Goal: Task Accomplishment & Management: Manage account settings

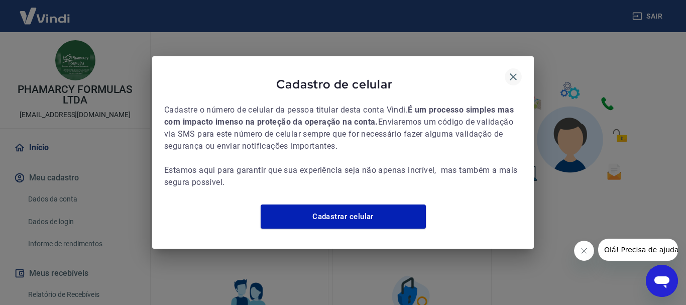
click at [513, 73] on icon "button" at bounding box center [513, 76] width 7 height 7
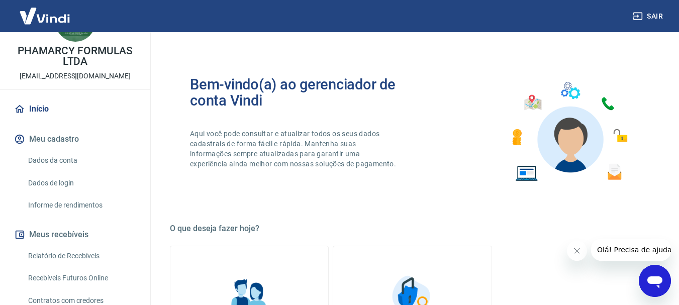
scroll to position [151, 0]
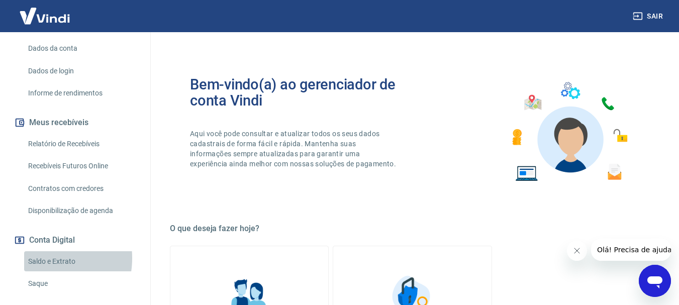
click at [40, 258] on link "Saldo e Extrato" at bounding box center [81, 261] width 114 height 21
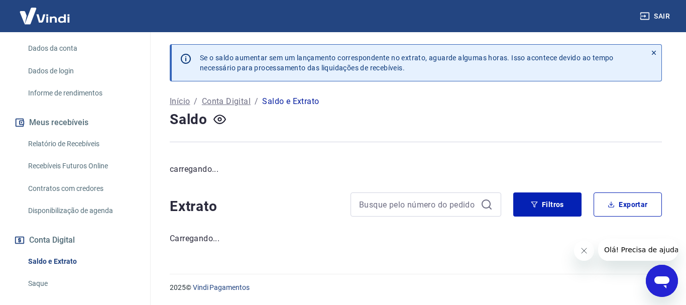
click at [31, 281] on link "Saque" at bounding box center [81, 283] width 114 height 21
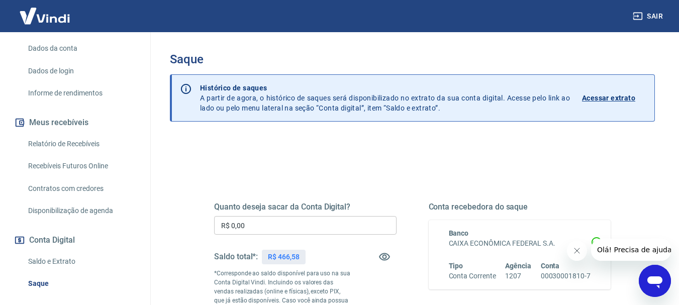
scroll to position [50, 0]
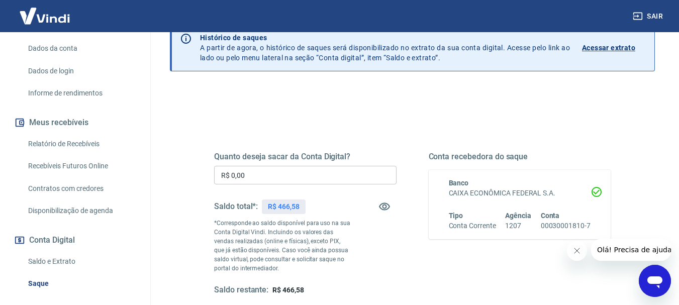
click at [263, 178] on input "R$ 0,00" at bounding box center [305, 175] width 182 height 19
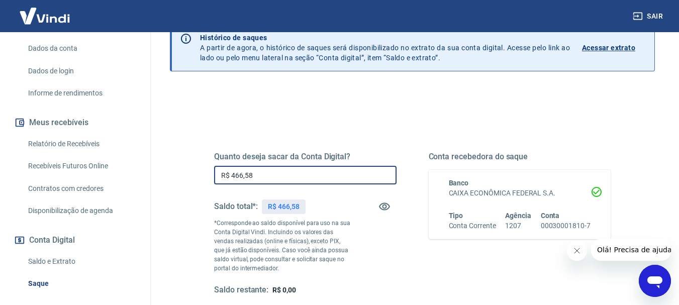
type input "R$ 466,58"
click at [363, 237] on div "Quanto deseja sacar da Conta Digital? R$ 466,58 ​ Saldo total*: R$ 466,58 *Corr…" at bounding box center [305, 224] width 182 height 144
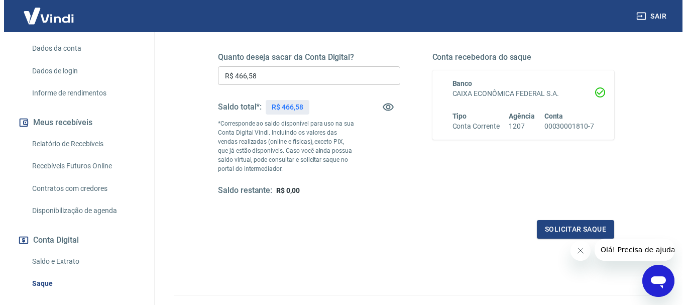
scroll to position [151, 0]
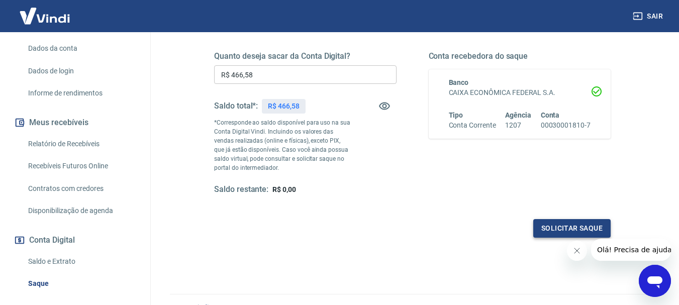
click at [553, 229] on button "Solicitar saque" at bounding box center [571, 228] width 77 height 19
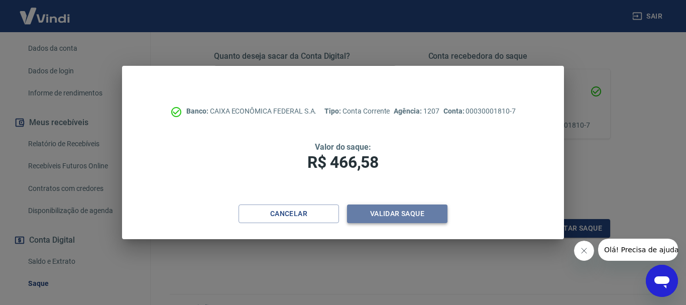
click at [403, 214] on button "Validar saque" at bounding box center [397, 213] width 100 height 19
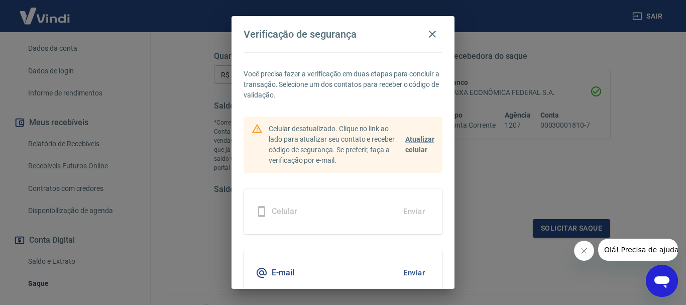
scroll to position [44, 0]
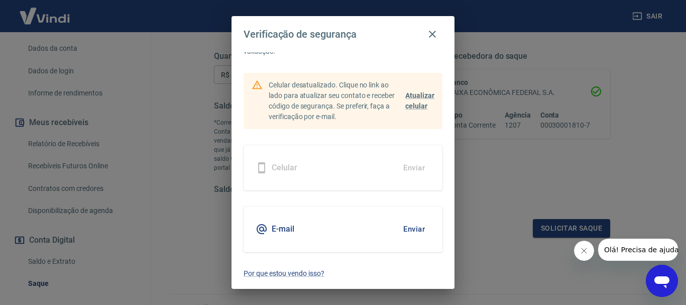
click at [406, 228] on button "Enviar" at bounding box center [414, 229] width 33 height 21
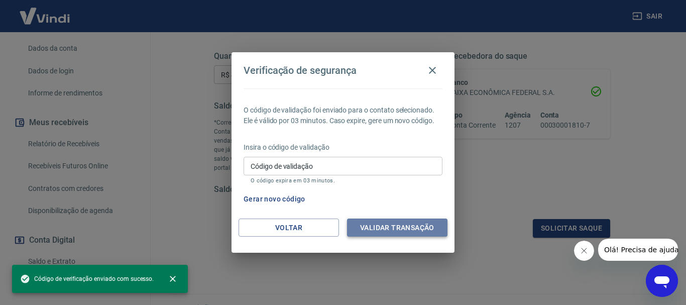
click at [380, 231] on button "Validar transação" at bounding box center [397, 228] width 100 height 19
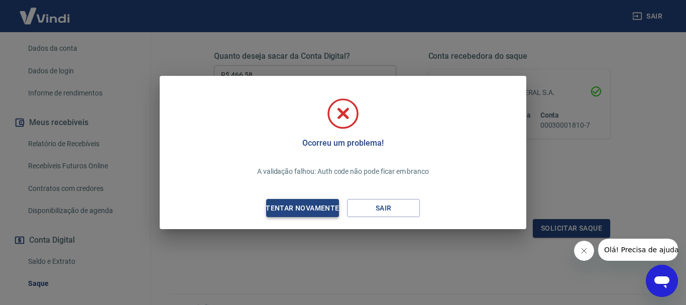
click at [285, 211] on div "Tentar novamente" at bounding box center [302, 208] width 97 height 13
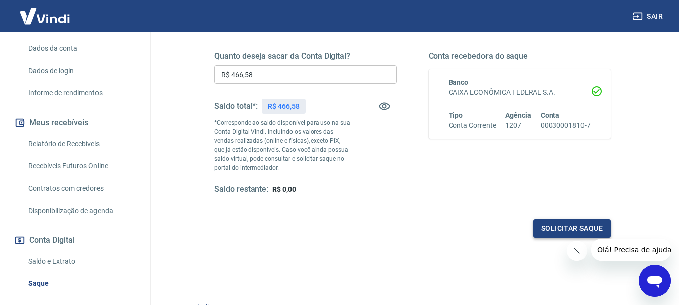
click at [554, 229] on button "Solicitar saque" at bounding box center [571, 228] width 77 height 19
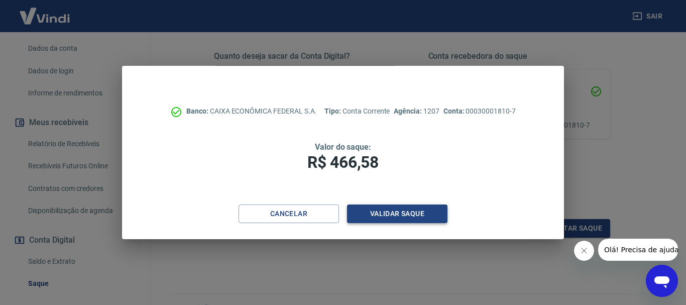
click at [391, 215] on button "Validar saque" at bounding box center [397, 213] width 100 height 19
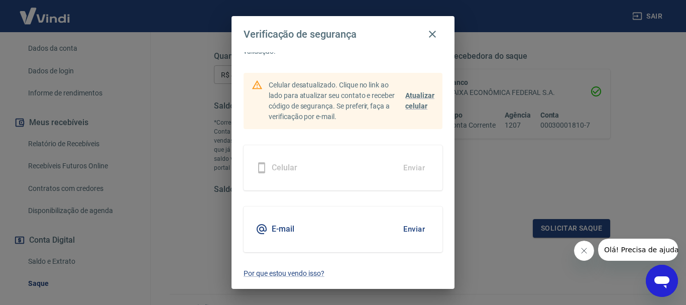
click at [411, 227] on button "Enviar" at bounding box center [414, 229] width 33 height 21
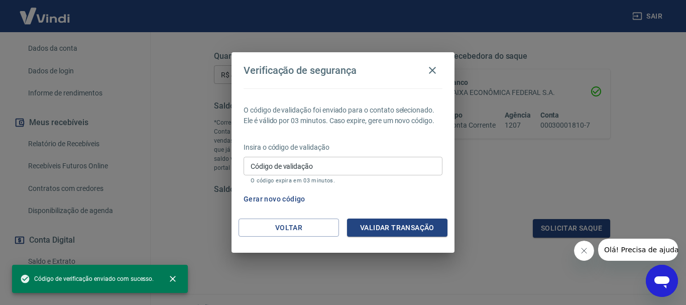
click at [285, 162] on div "Código de validação Código de validação O código expira em 03 minutos." at bounding box center [343, 170] width 199 height 27
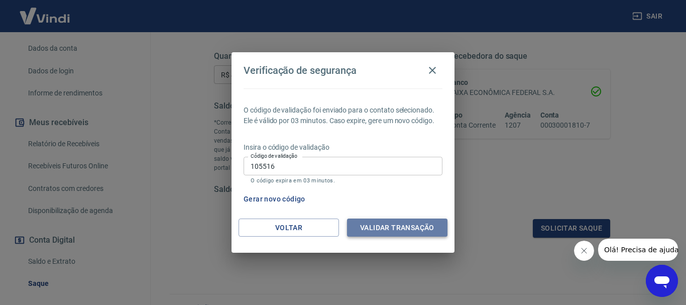
click at [401, 228] on button "Validar transação" at bounding box center [397, 228] width 100 height 19
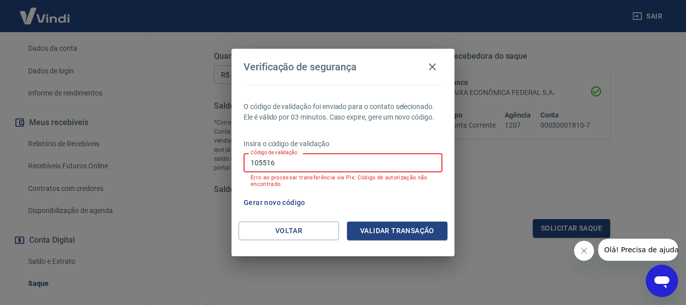
drag, startPoint x: 307, startPoint y: 158, endPoint x: 230, endPoint y: 168, distance: 78.5
click at [230, 168] on div "Verificação de segurança O código de validação foi enviado para o contato selec…" at bounding box center [343, 152] width 686 height 305
type input "112656"
click at [367, 230] on button "Validar transação" at bounding box center [397, 231] width 100 height 19
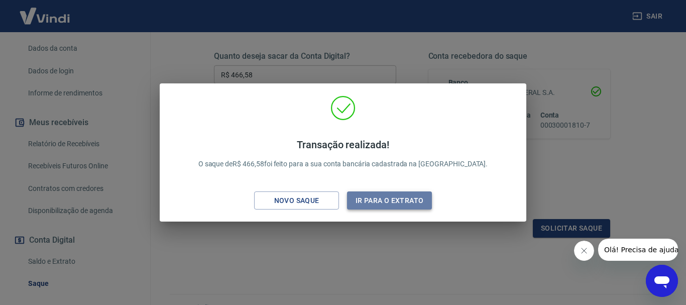
click at [397, 200] on button "Ir para o extrato" at bounding box center [389, 200] width 85 height 19
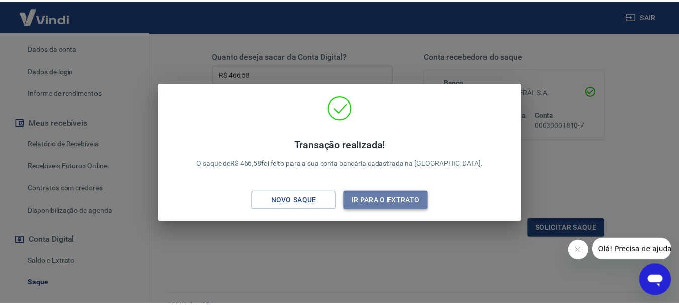
scroll to position [172, 0]
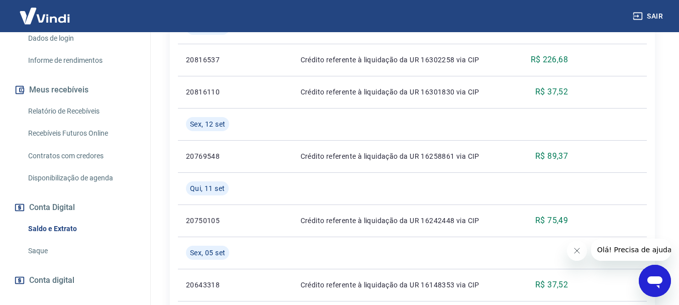
scroll to position [201, 0]
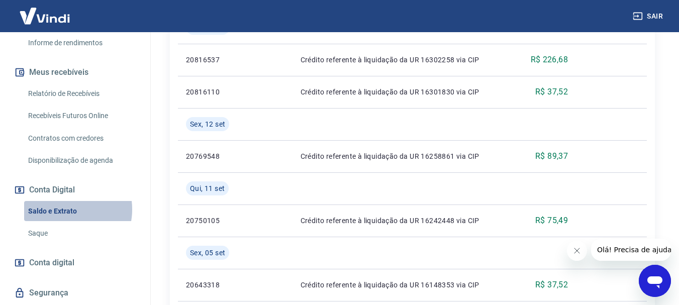
click at [64, 209] on link "Saldo e Extrato" at bounding box center [81, 211] width 114 height 21
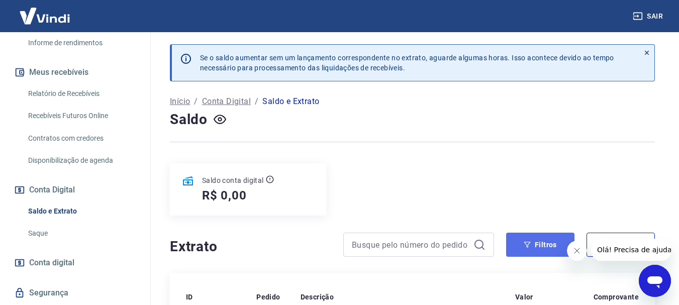
click at [522, 245] on button "Filtros" at bounding box center [540, 245] width 68 height 24
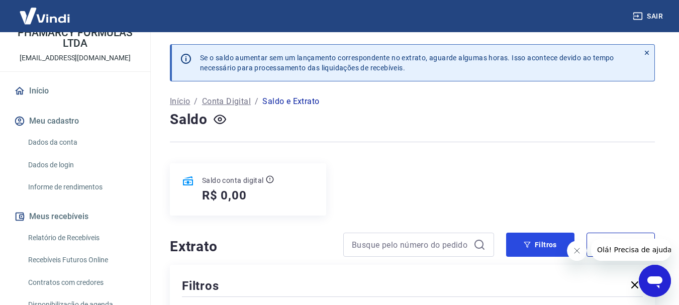
scroll to position [79, 0]
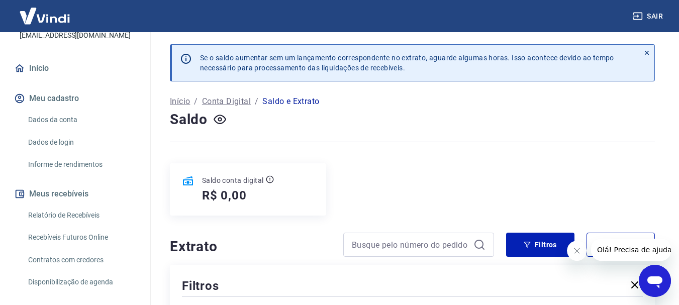
click at [64, 217] on link "Relatório de Recebíveis" at bounding box center [81, 215] width 114 height 21
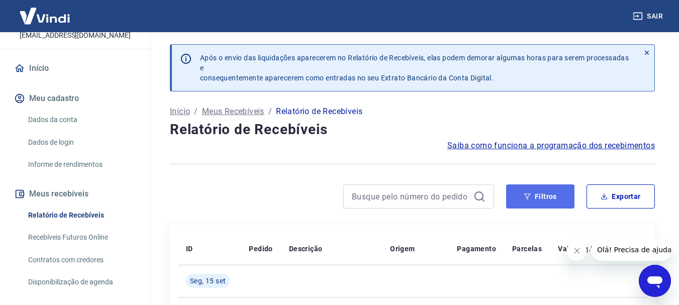
click at [558, 204] on button "Filtros" at bounding box center [540, 196] width 68 height 24
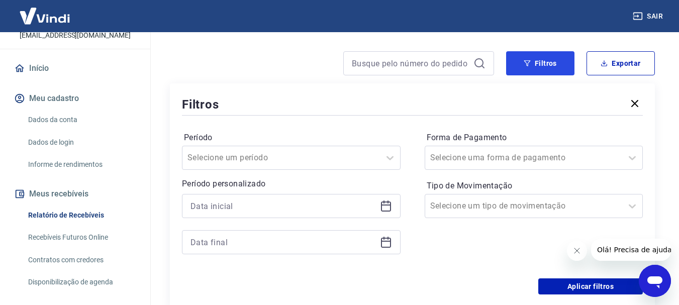
scroll to position [151, 0]
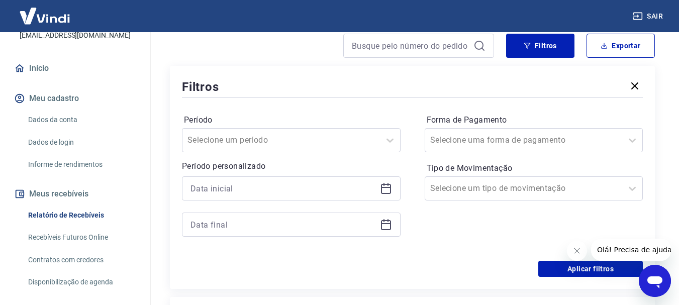
click at [385, 188] on icon at bounding box center [386, 188] width 12 height 12
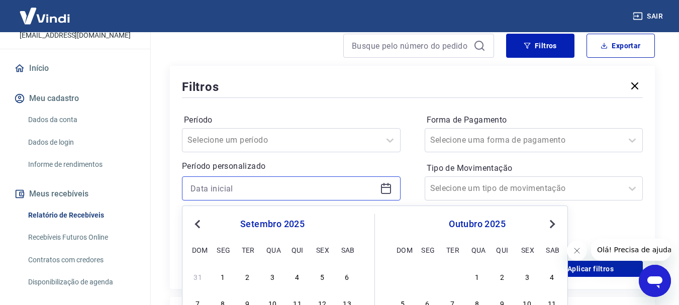
scroll to position [201, 0]
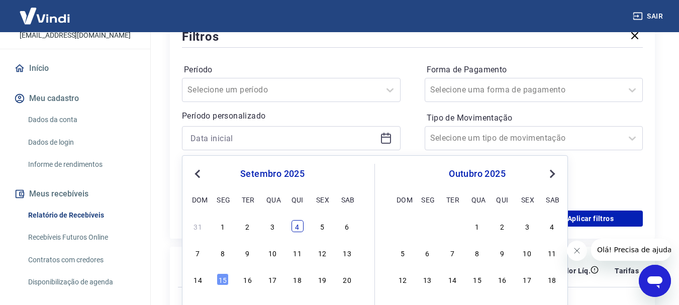
click at [300, 225] on div "4" at bounding box center [297, 226] width 12 height 12
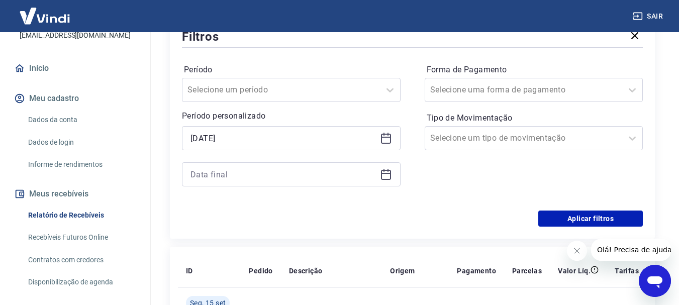
type input "[DATE]"
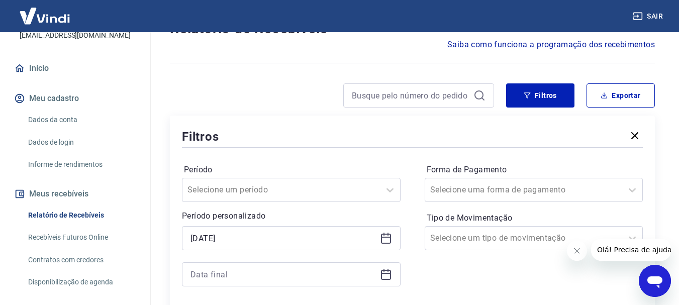
scroll to position [100, 0]
click at [387, 275] on icon at bounding box center [386, 275] width 12 height 12
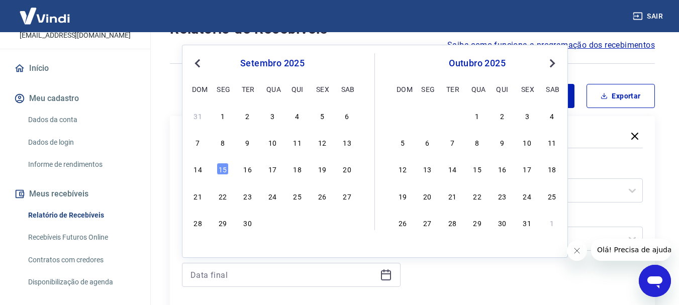
click at [219, 166] on div "15" at bounding box center [223, 169] width 12 height 12
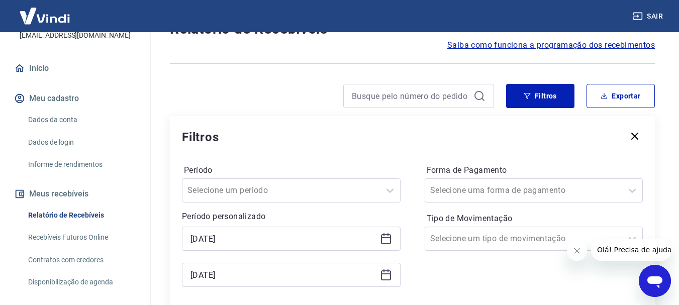
type input "[DATE]"
click at [480, 187] on div "Selecione uma forma de pagamento" at bounding box center [534, 190] width 219 height 24
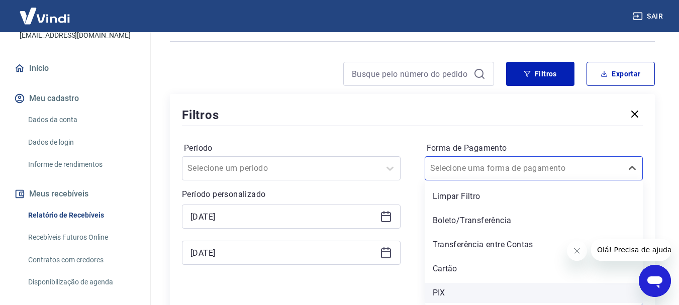
click at [459, 290] on div "PIX" at bounding box center [534, 293] width 219 height 20
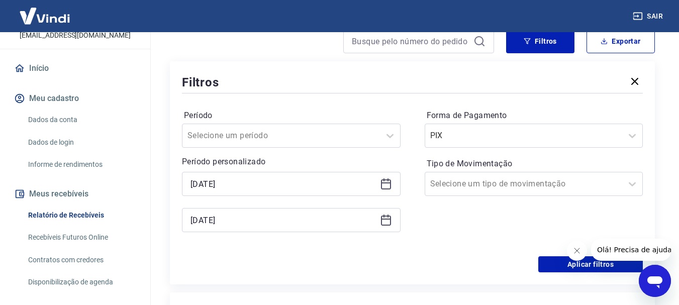
scroll to position [173, 0]
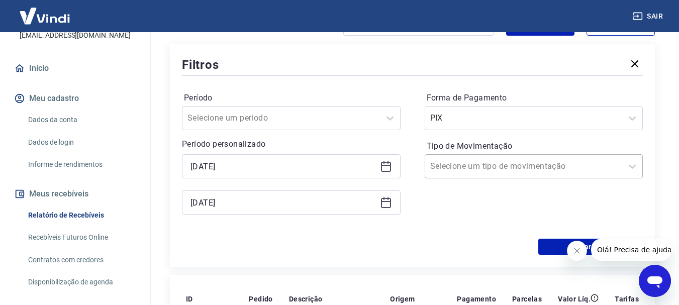
click at [528, 169] on div at bounding box center [523, 166] width 187 height 14
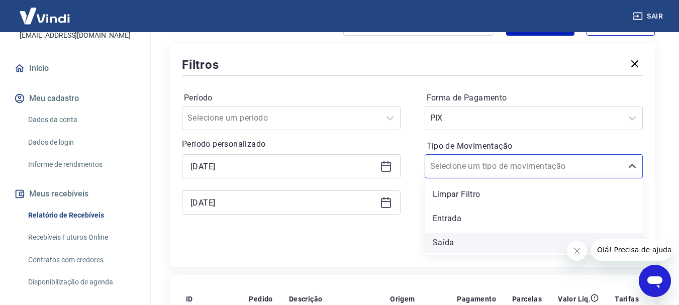
click at [446, 243] on div "Saída" at bounding box center [534, 243] width 219 height 20
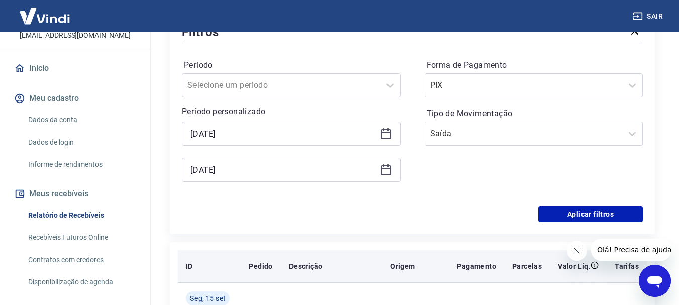
scroll to position [223, 0]
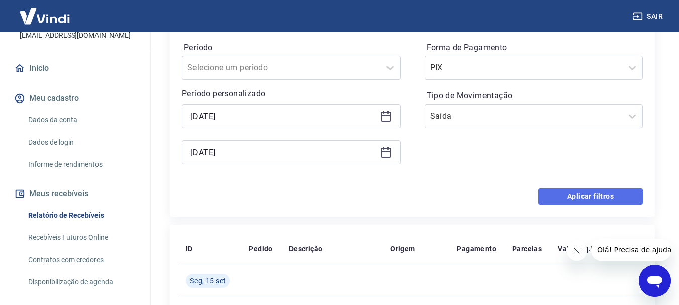
click at [586, 198] on button "Aplicar filtros" at bounding box center [590, 196] width 105 height 16
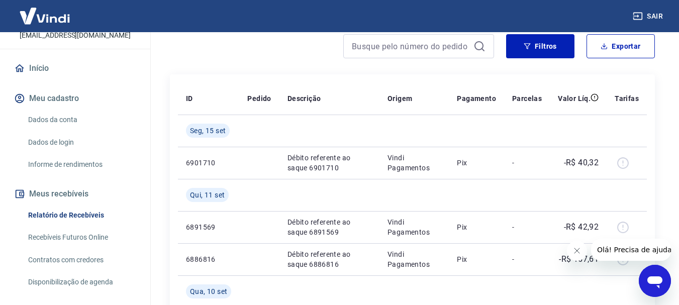
scroll to position [141, 0]
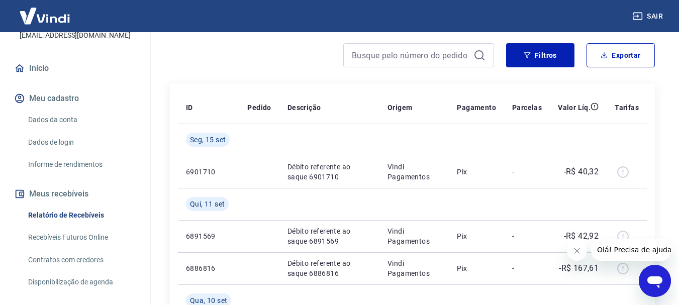
click at [397, 193] on td at bounding box center [413, 204] width 69 height 32
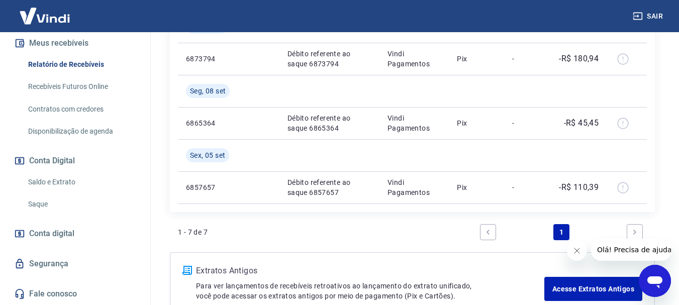
scroll to position [502, 0]
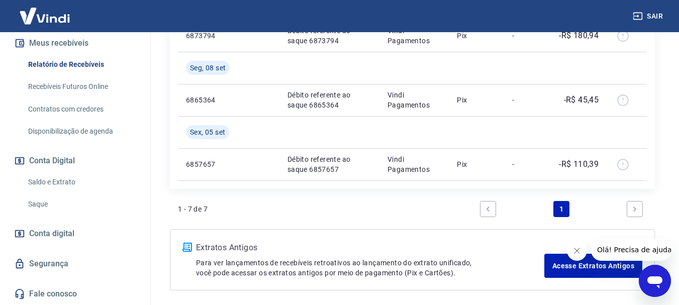
click at [649, 12] on button "Sair" at bounding box center [649, 16] width 36 height 19
